Goal: Transaction & Acquisition: Book appointment/travel/reservation

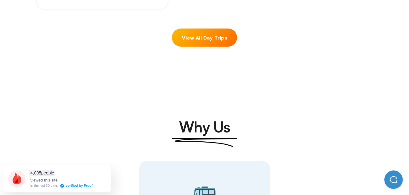
scroll to position [676, 0]
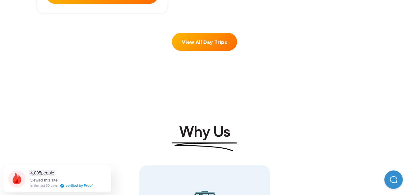
click at [196, 33] on link "View All Day Trips" at bounding box center [204, 42] width 65 height 18
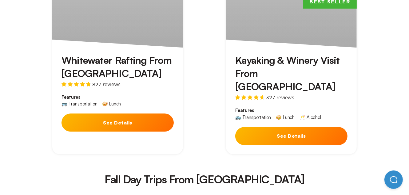
scroll to position [1075, 0]
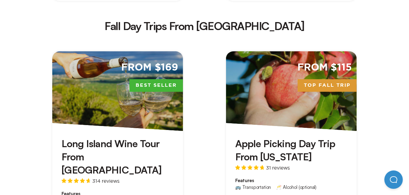
click at [287, 137] on h3 "Apple Picking Day Trip From [US_STATE]" at bounding box center [291, 150] width 112 height 26
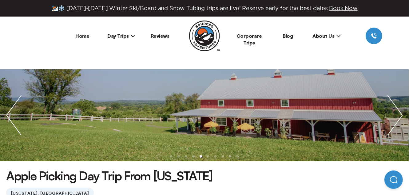
scroll to position [30, 0]
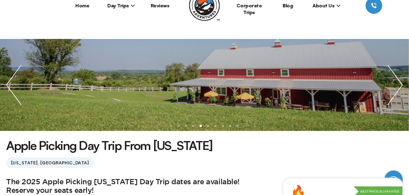
click at [196, 101] on ul at bounding box center [204, 85] width 409 height 92
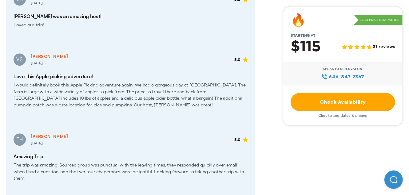
scroll to position [1291, 0]
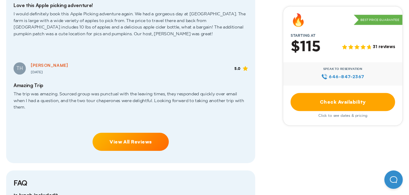
click at [136, 133] on link "View All Reviews" at bounding box center [131, 142] width 76 height 18
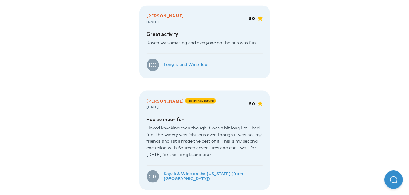
scroll to position [707, 0]
